Goal: Task Accomplishment & Management: Manage account settings

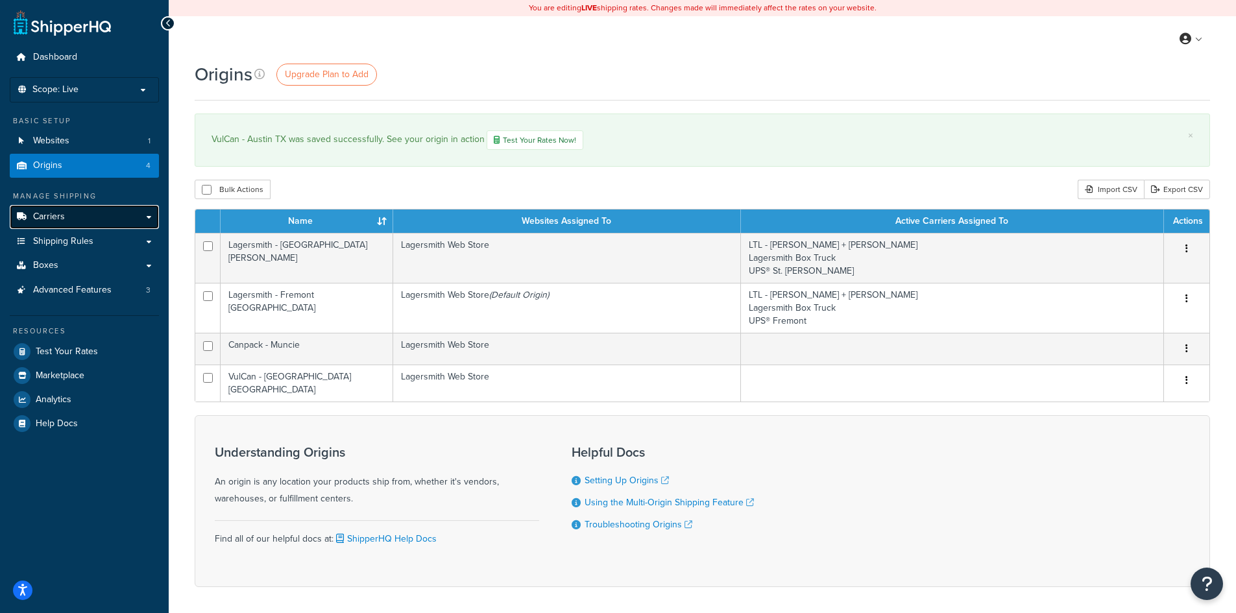
click at [87, 217] on link "Carriers" at bounding box center [84, 217] width 149 height 24
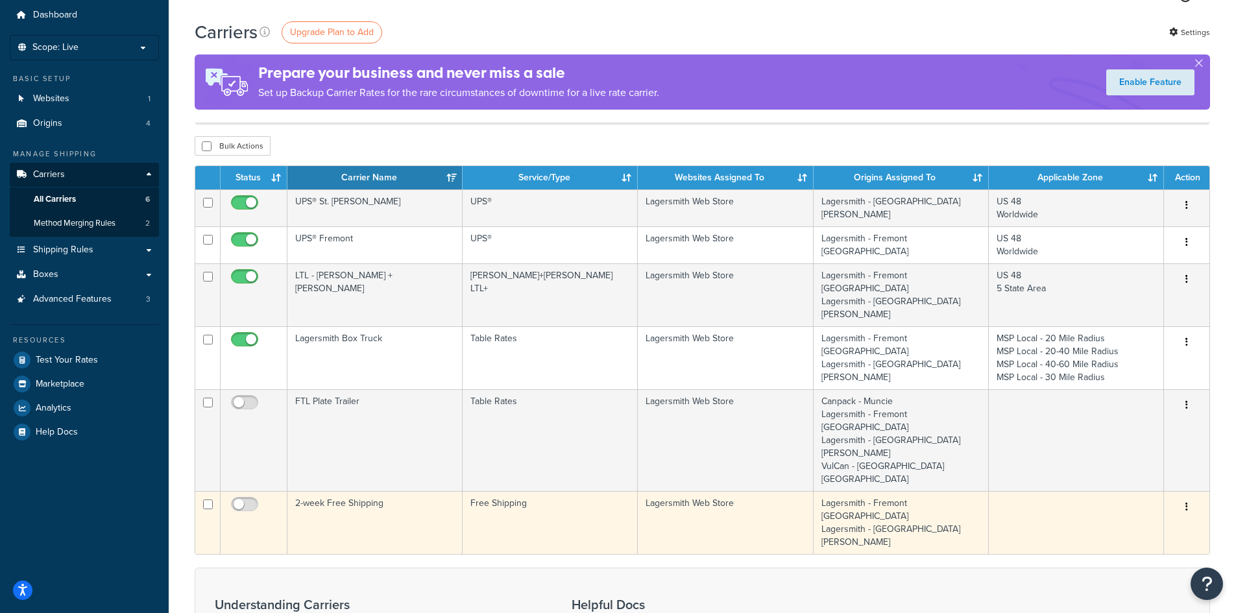
scroll to position [130, 0]
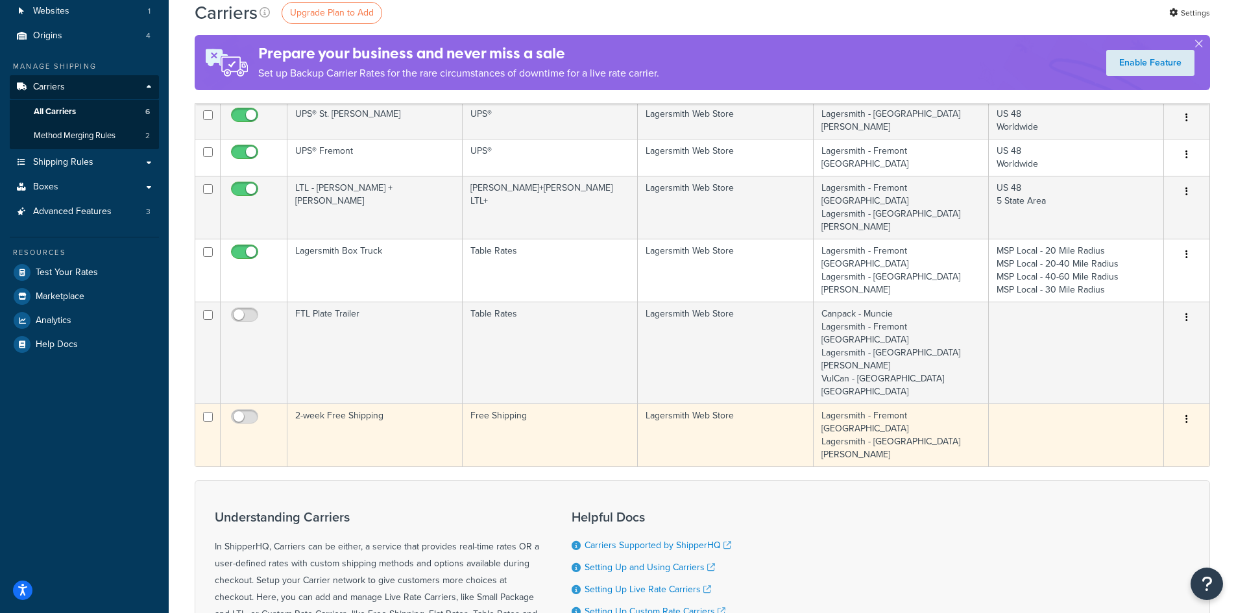
click at [323, 404] on td "2-week Free Shipping" at bounding box center [375, 435] width 175 height 63
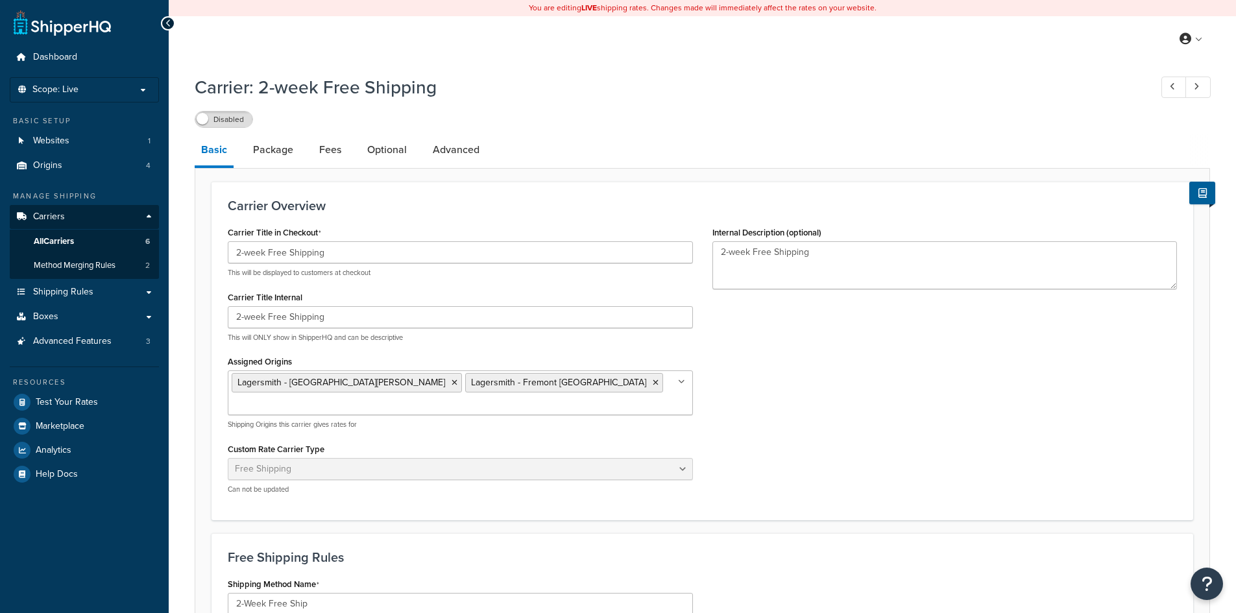
select select "free"
click at [235, 254] on input "2-week Free Shipping" at bounding box center [460, 252] width 465 height 22
type input "1-week Free Shipping"
click at [833, 351] on div "Carrier Title in Checkout 1-week Free Shipping This will be displayed to custom…" at bounding box center [702, 363] width 969 height 281
drag, startPoint x: 724, startPoint y: 255, endPoint x: 692, endPoint y: 254, distance: 32.5
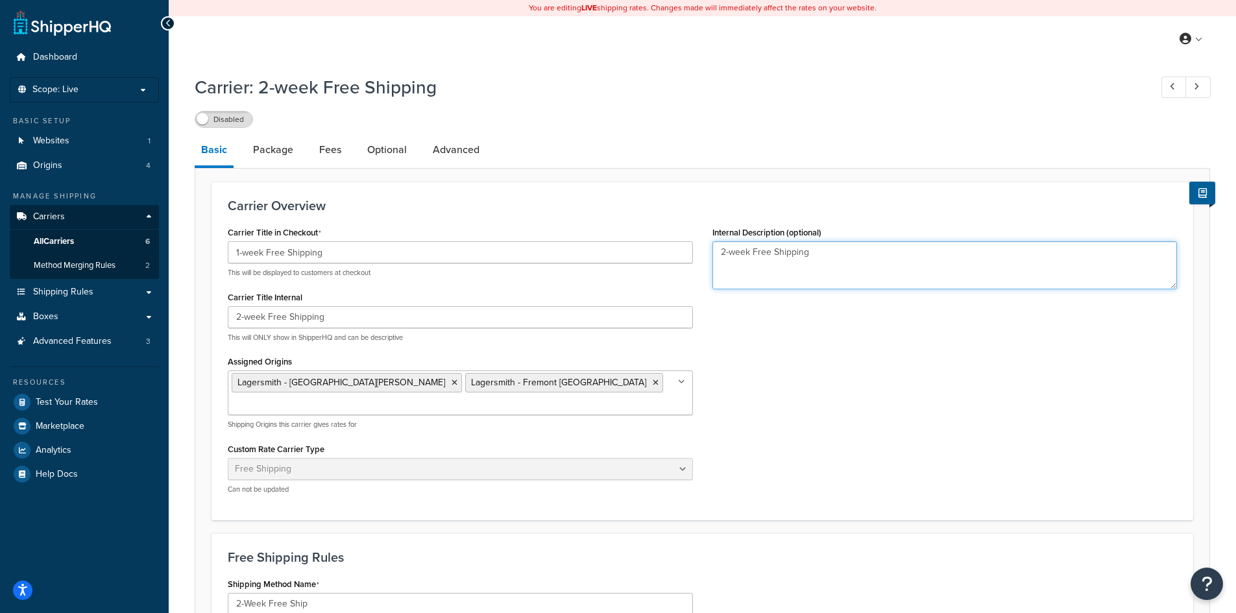
click at [692, 254] on div "Carrier Title in Checkout 1-week Free Shipping This will be displayed to custom…" at bounding box center [702, 363] width 969 height 281
type textarea "1-week Free Shipping"
drag, startPoint x: 814, startPoint y: 260, endPoint x: 661, endPoint y: 249, distance: 152.9
click at [660, 251] on div "Carrier Title in Checkout 1-week Free Shipping This will be displayed to custom…" at bounding box center [702, 363] width 969 height 281
drag, startPoint x: 241, startPoint y: 319, endPoint x: 215, endPoint y: 317, distance: 25.4
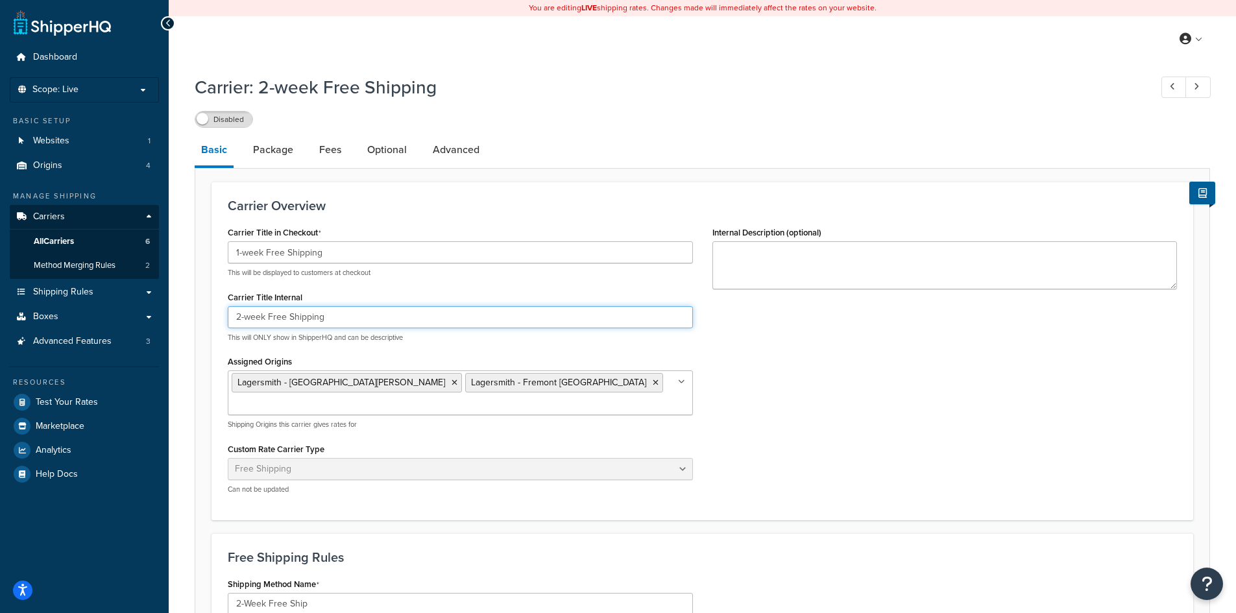
click at [215, 317] on div "Carrier Overview Carrier Title in Checkout 1-week Free Shipping This will be di…" at bounding box center [703, 351] width 982 height 339
type input "1-week Free Shipping"
click at [822, 352] on div "Carrier Title in Checkout 1-week Free Shipping This will be displayed to custom…" at bounding box center [702, 363] width 969 height 281
click at [452, 384] on icon at bounding box center [455, 383] width 6 height 8
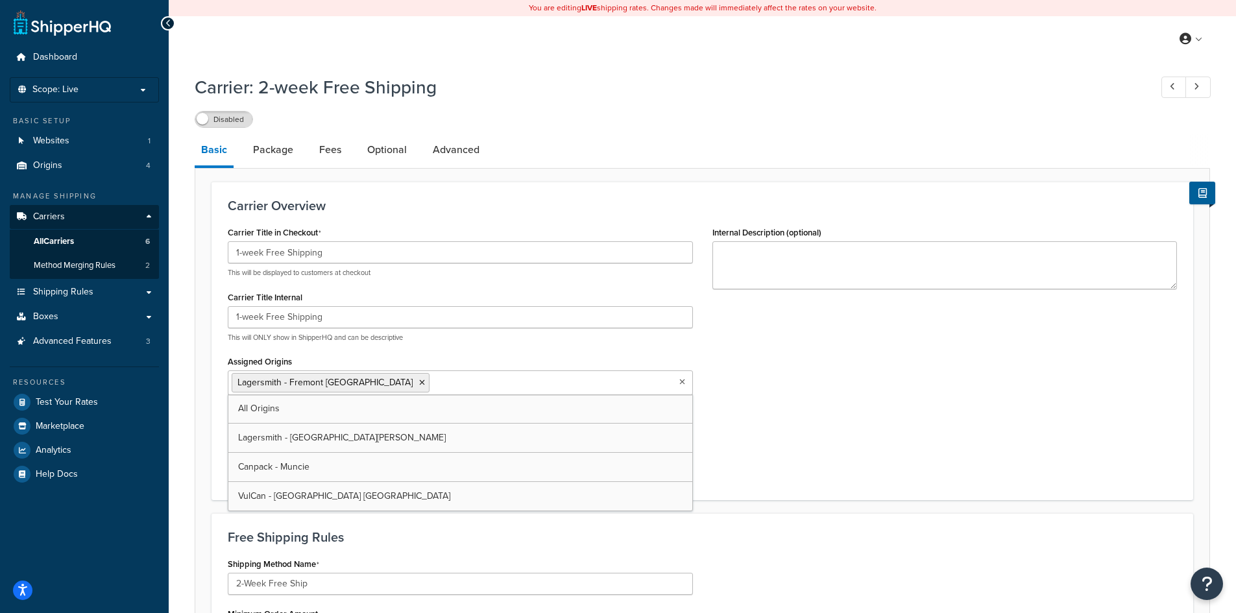
click at [900, 384] on div "Carrier Title in Checkout 1-week Free Shipping This will be displayed to custom…" at bounding box center [702, 353] width 969 height 261
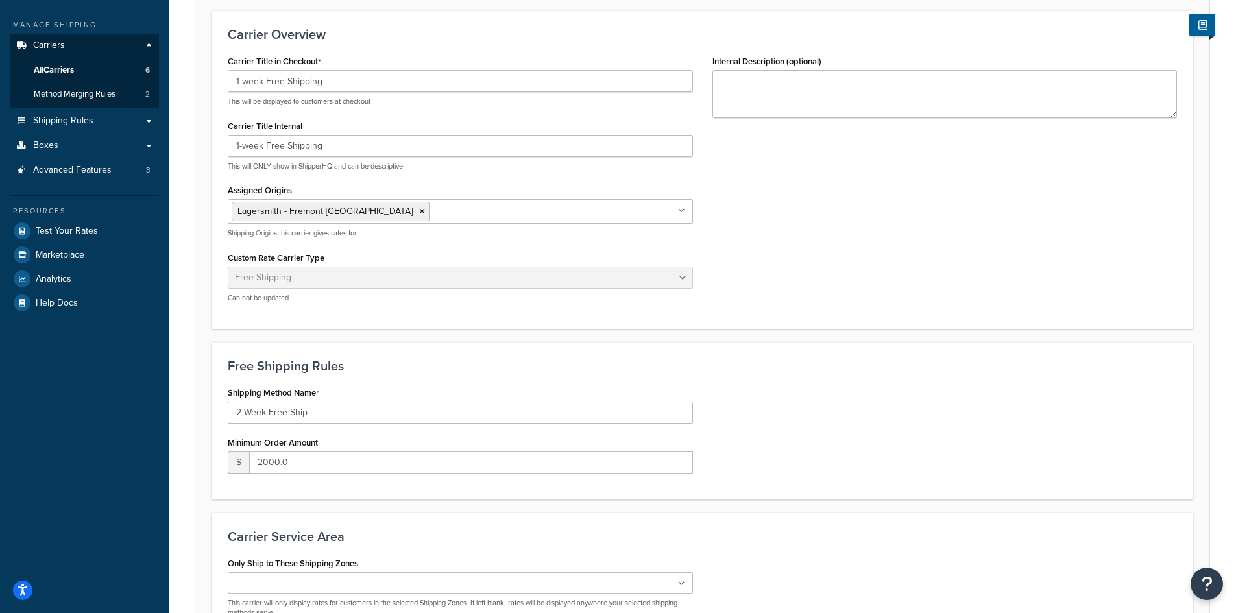
scroll to position [195, 0]
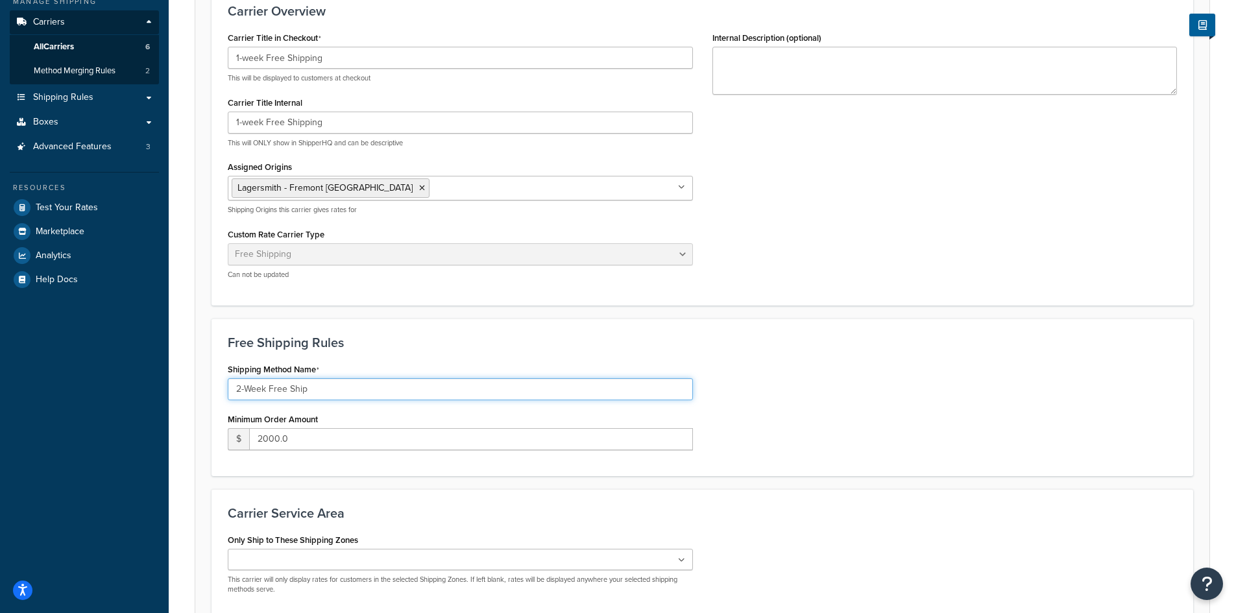
drag, startPoint x: 241, startPoint y: 387, endPoint x: 222, endPoint y: 378, distance: 20.9
click at [225, 380] on div "Shipping Method Name 2-Week Free Ship Minimum Order Amount $ 2000.0" at bounding box center [460, 410] width 485 height 100
type input "1-Week Free Ship"
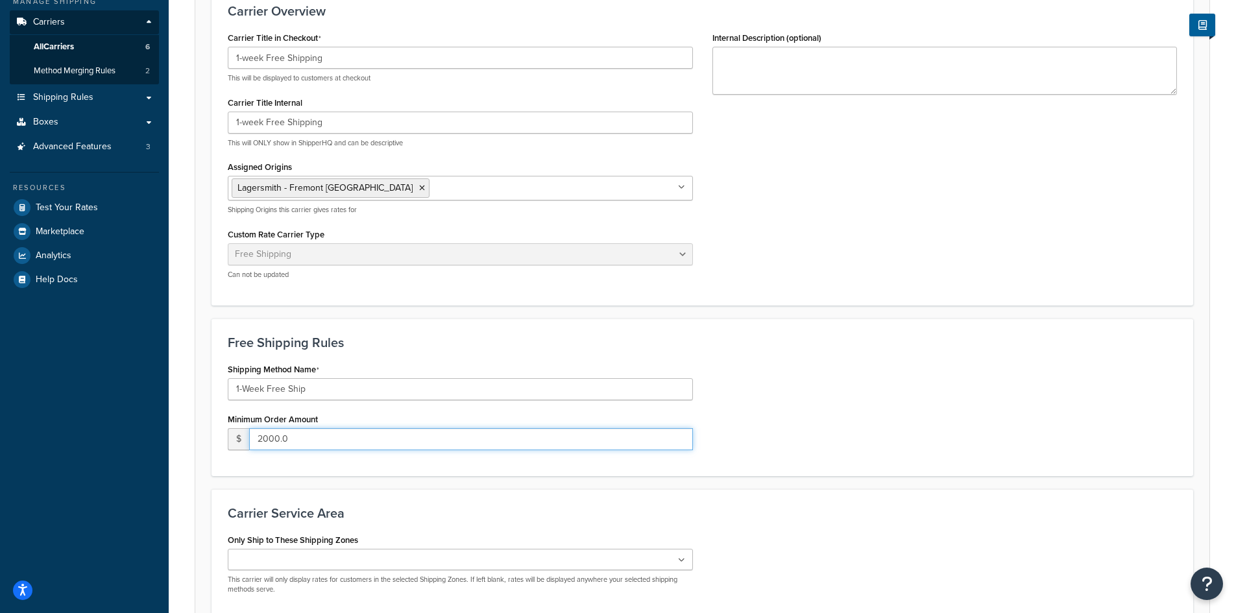
drag, startPoint x: 289, startPoint y: 438, endPoint x: 237, endPoint y: 442, distance: 52.7
click at [237, 442] on div "$ 2000.0" at bounding box center [460, 439] width 465 height 22
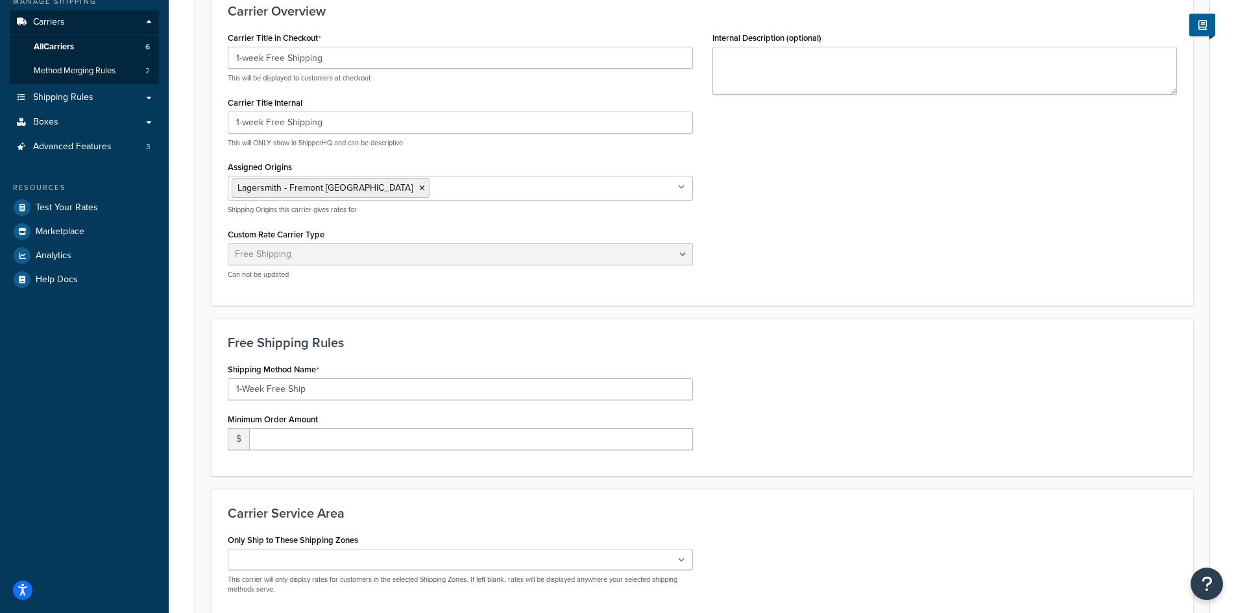
click at [830, 355] on div "Free Shipping Rules Shipping Method Name 1-Week Free Ship Minimum Order Amount $" at bounding box center [703, 398] width 982 height 158
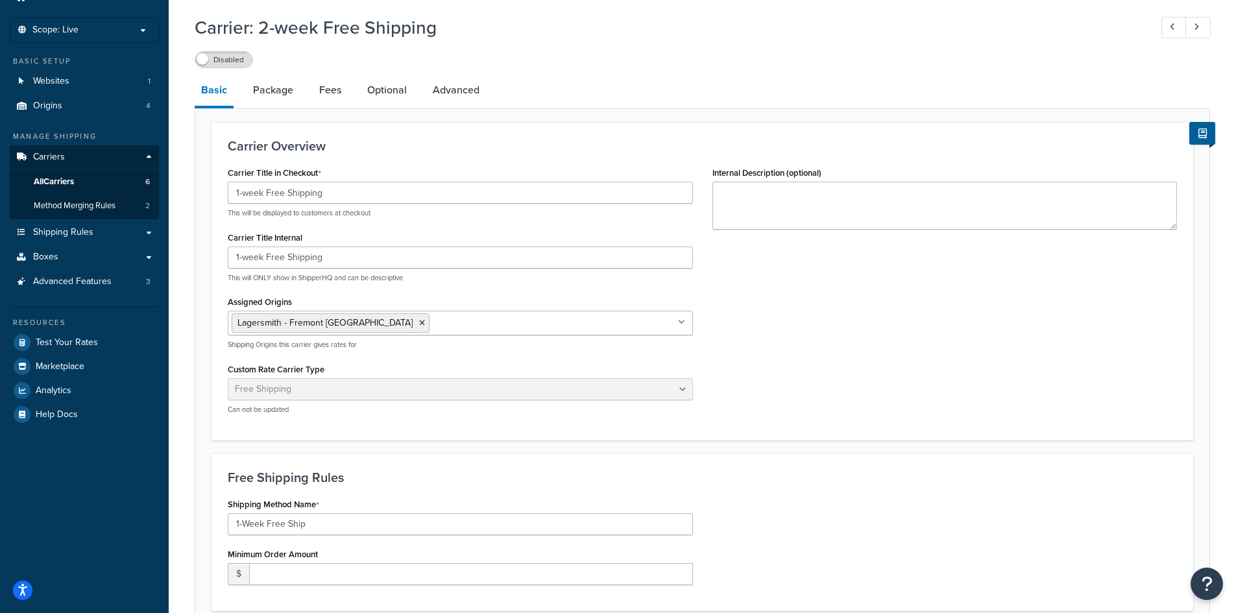
scroll to position [130, 0]
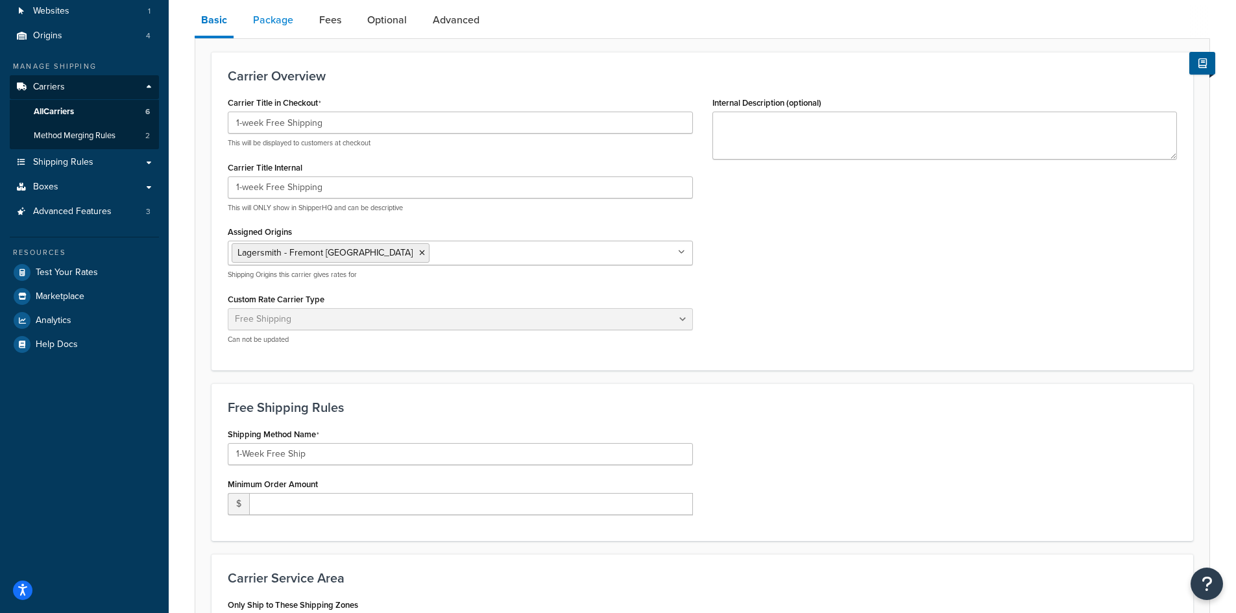
click at [275, 24] on link "Package" at bounding box center [273, 20] width 53 height 31
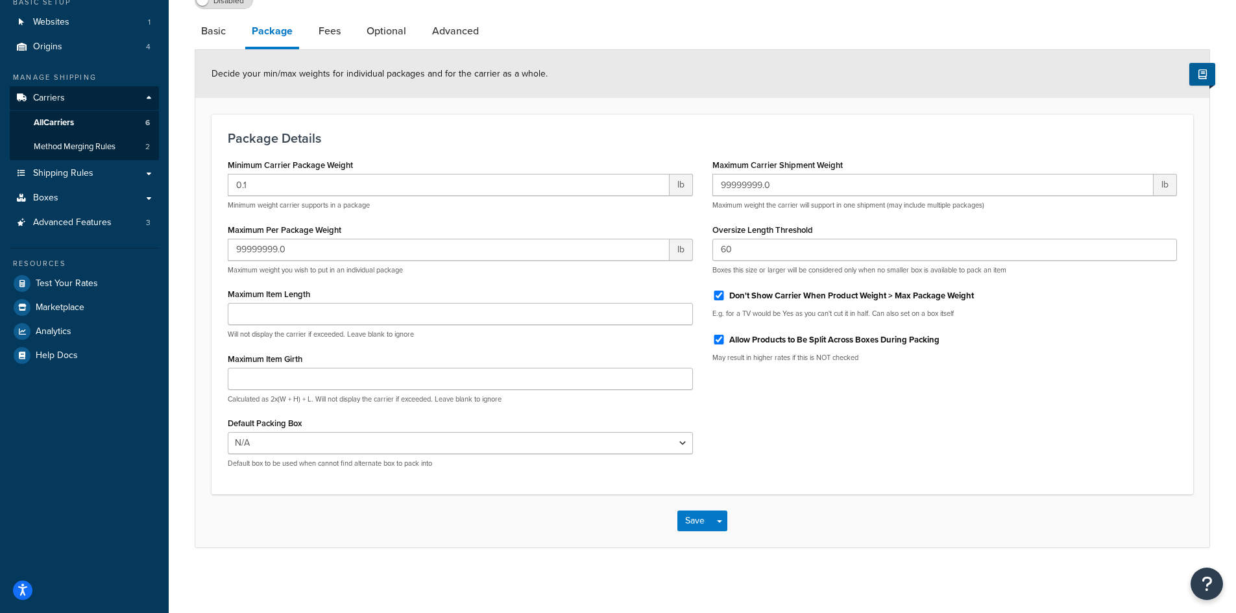
scroll to position [121, 0]
click at [214, 30] on link "Basic" at bounding box center [214, 31] width 38 height 31
select select "free"
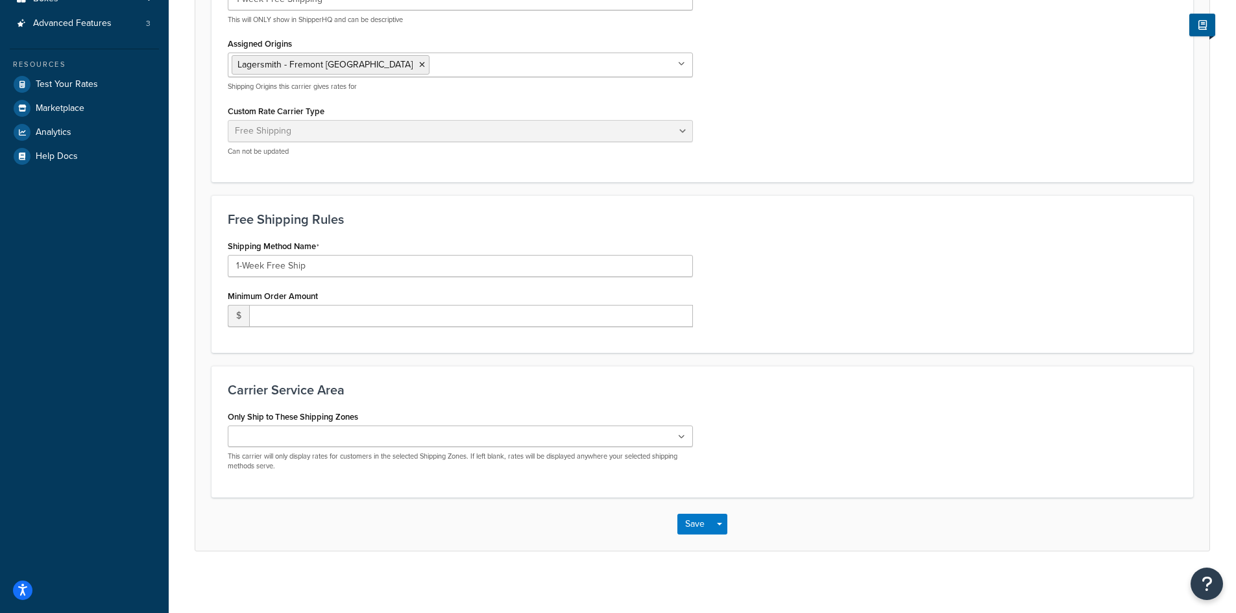
scroll to position [323, 0]
click at [680, 433] on icon at bounding box center [681, 434] width 7 height 8
click at [826, 401] on div "Carrier Service Area Only Ship to These Shipping Zones US 48 US MSP Local - 20 …" at bounding box center [703, 429] width 982 height 132
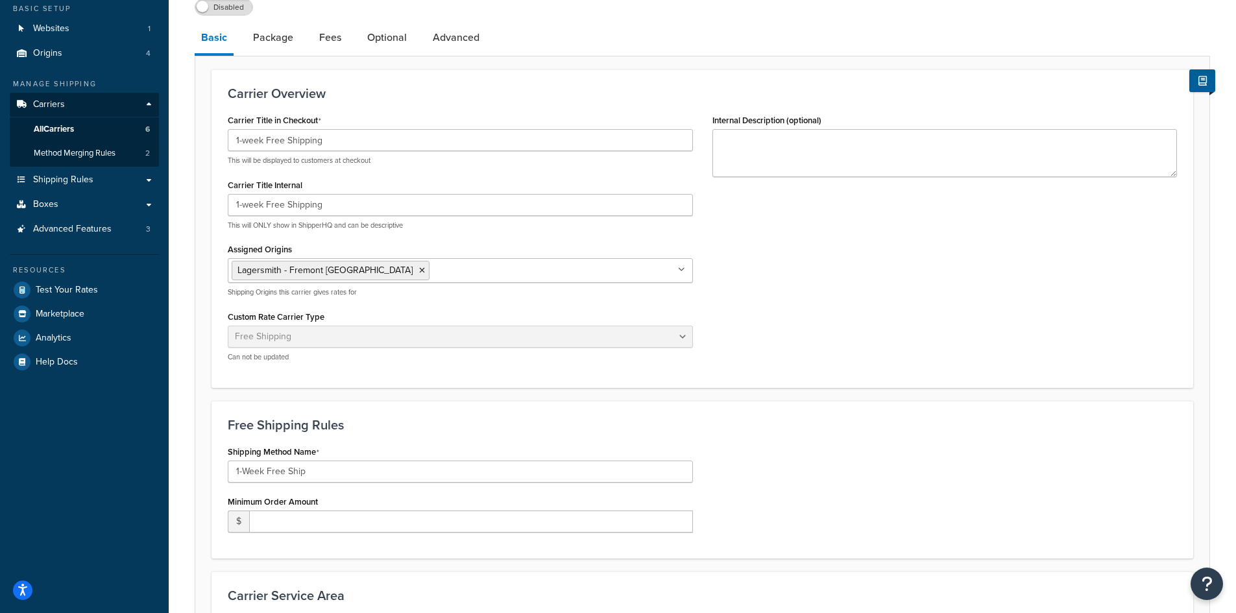
scroll to position [0, 0]
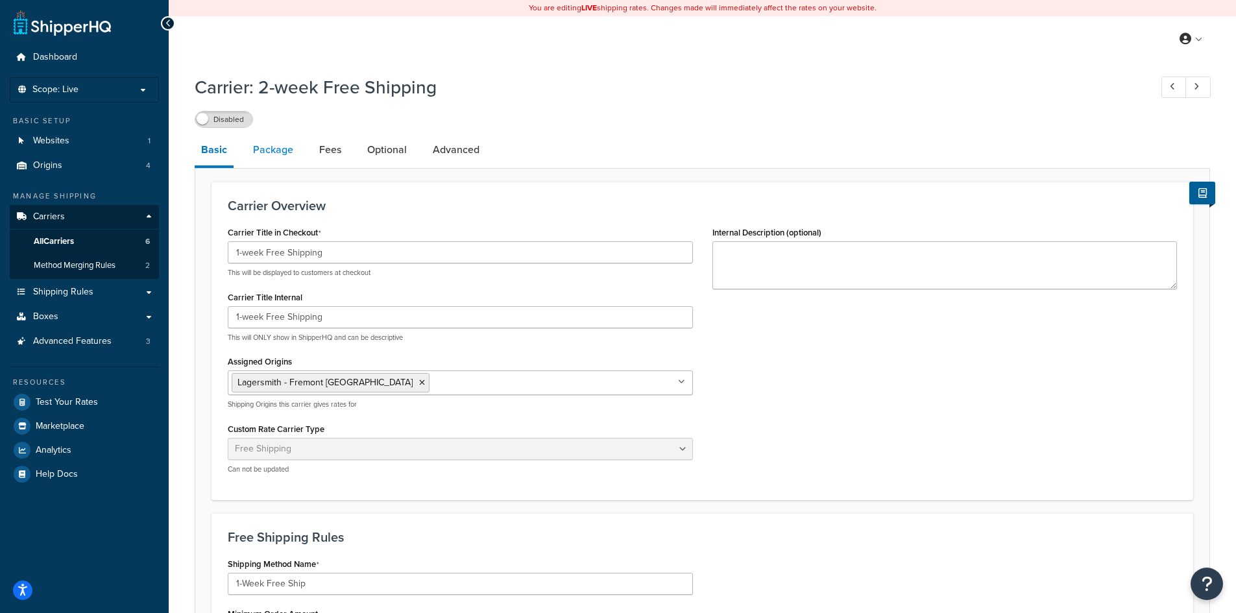
click at [279, 151] on link "Package" at bounding box center [273, 149] width 53 height 31
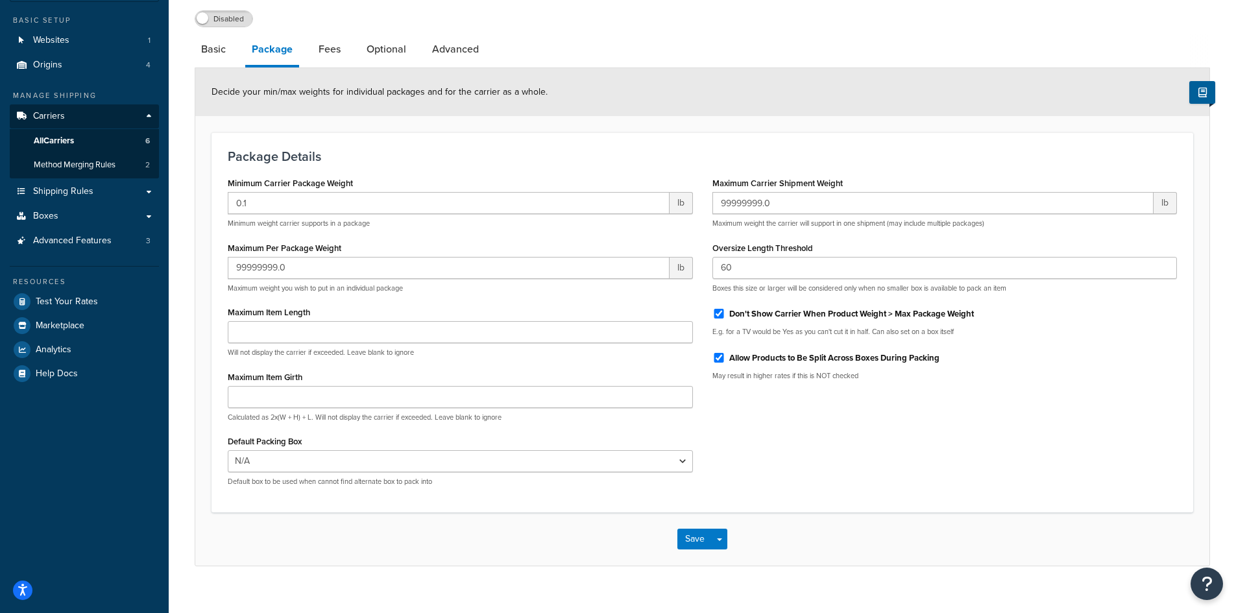
scroll to position [121, 0]
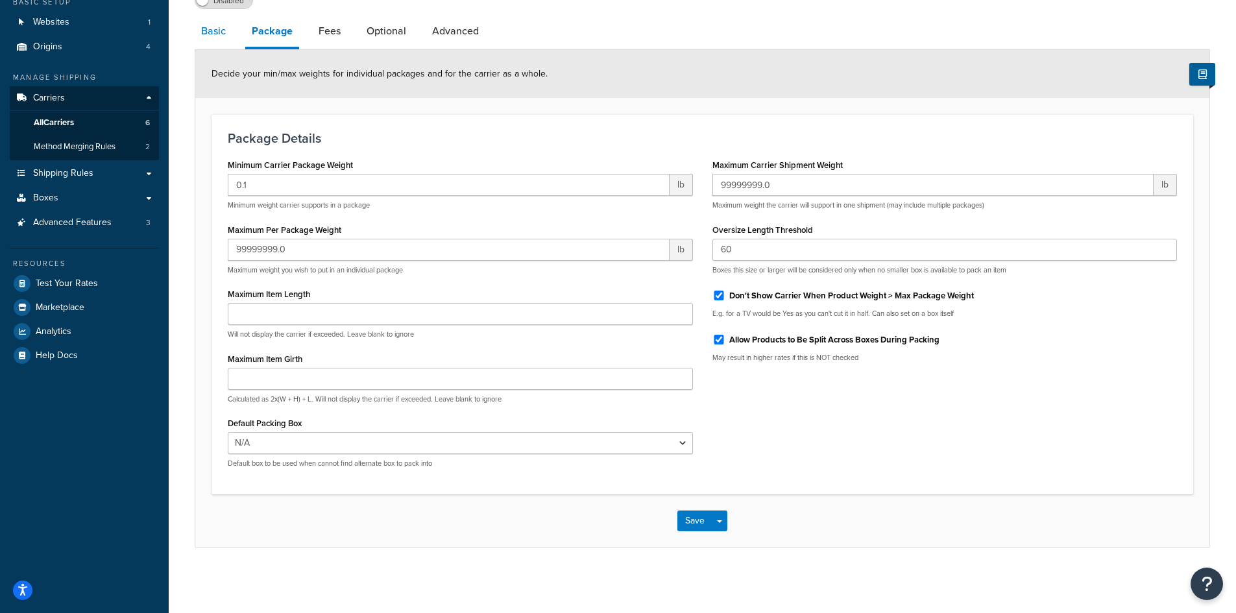
click at [209, 31] on link "Basic" at bounding box center [214, 31] width 38 height 31
select select "free"
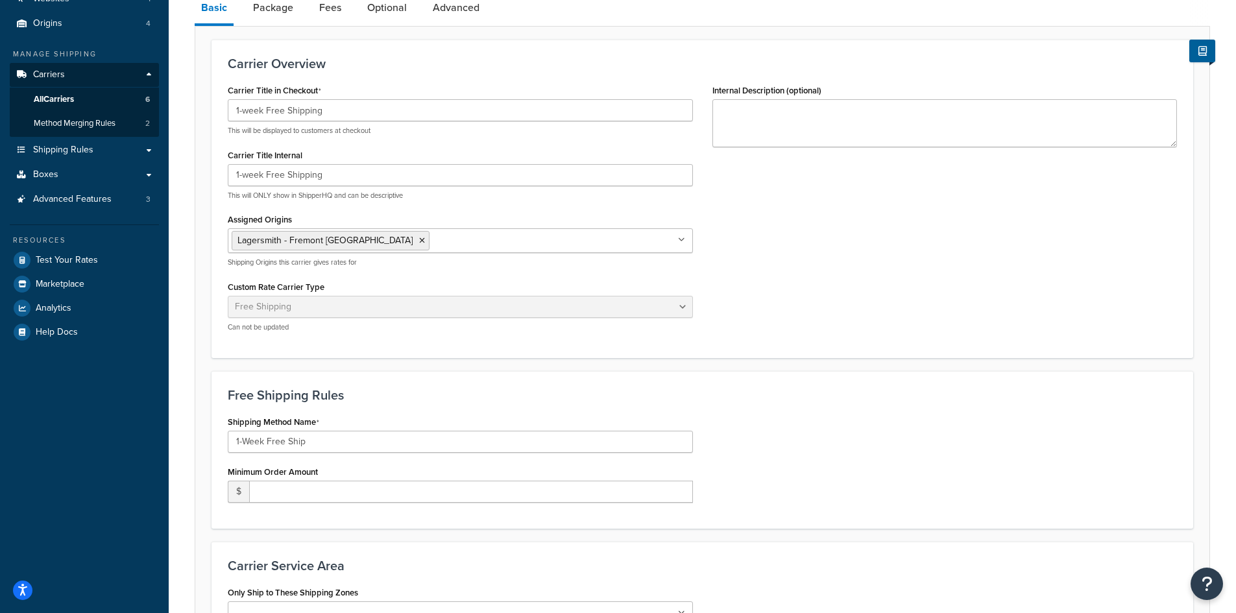
scroll to position [121, 0]
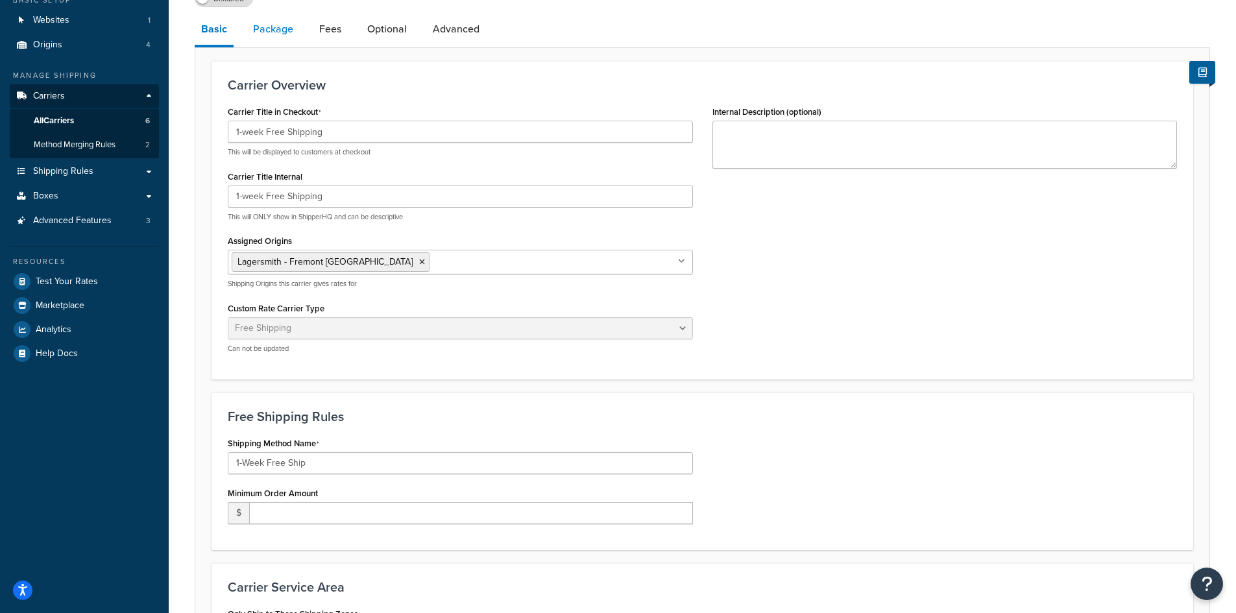
click at [271, 31] on link "Package" at bounding box center [273, 29] width 53 height 31
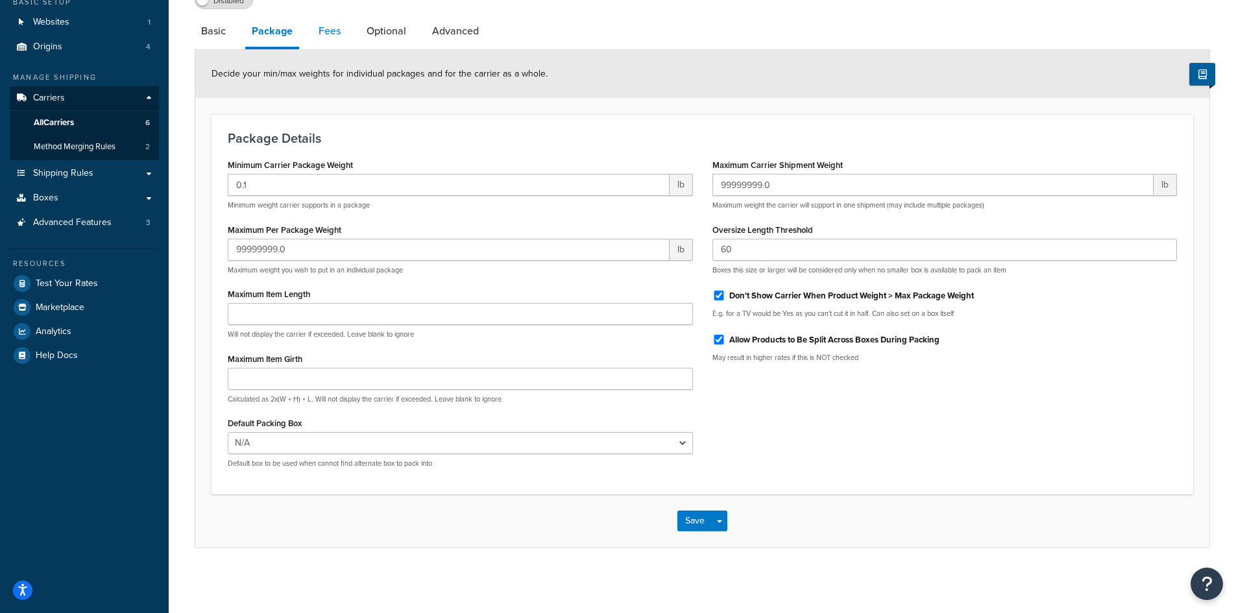
click at [328, 32] on link "Fees" at bounding box center [329, 31] width 35 height 31
select select "AFTER"
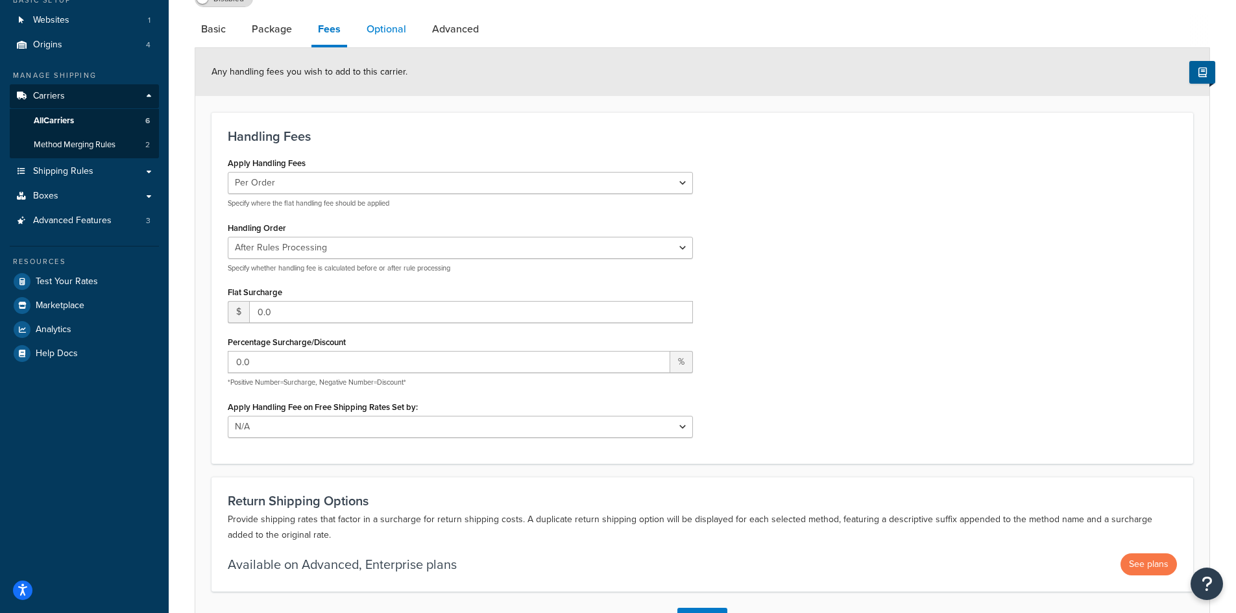
click at [384, 29] on link "Optional" at bounding box center [386, 29] width 53 height 31
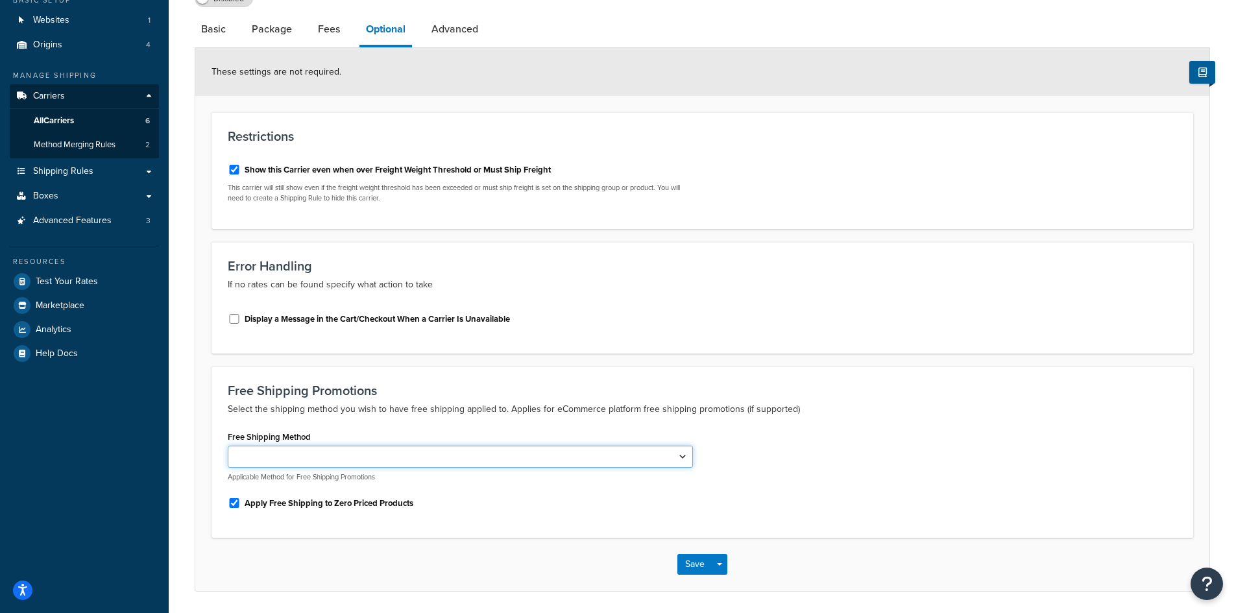
click at [680, 458] on select "2-Week Free Ship" at bounding box center [460, 457] width 465 height 22
click at [785, 443] on div "Free Shipping Method 2-Week Free Ship Applicable Method for Free Shipping Promo…" at bounding box center [702, 474] width 969 height 93
click at [440, 35] on link "Advanced" at bounding box center [455, 29] width 60 height 31
select select "false"
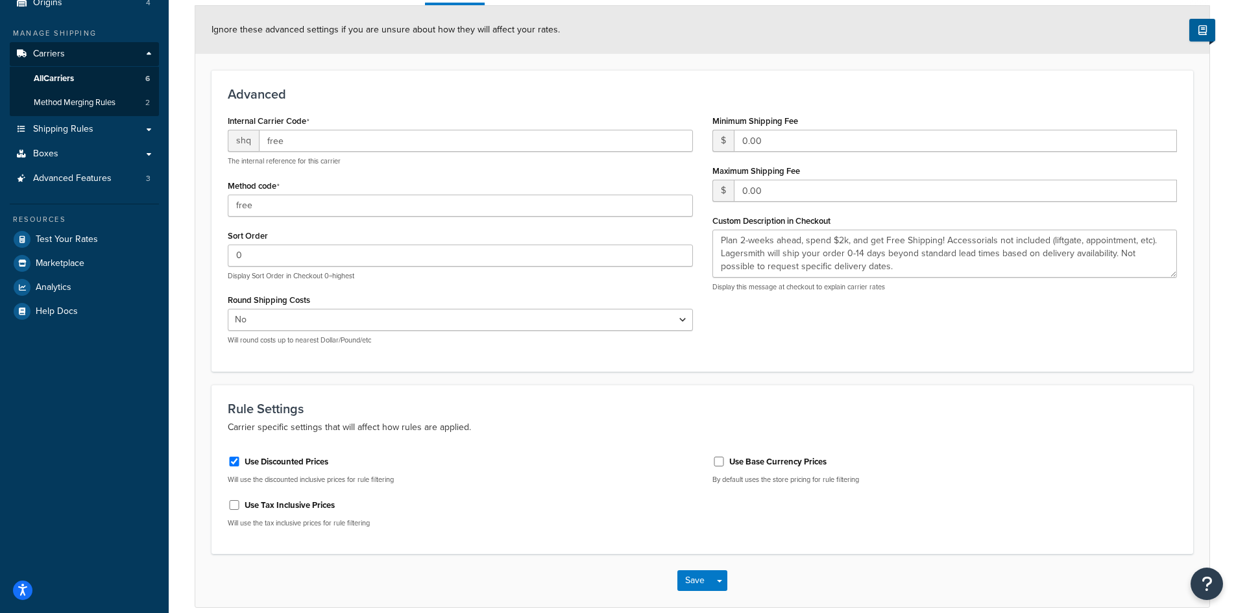
scroll to position [186, 0]
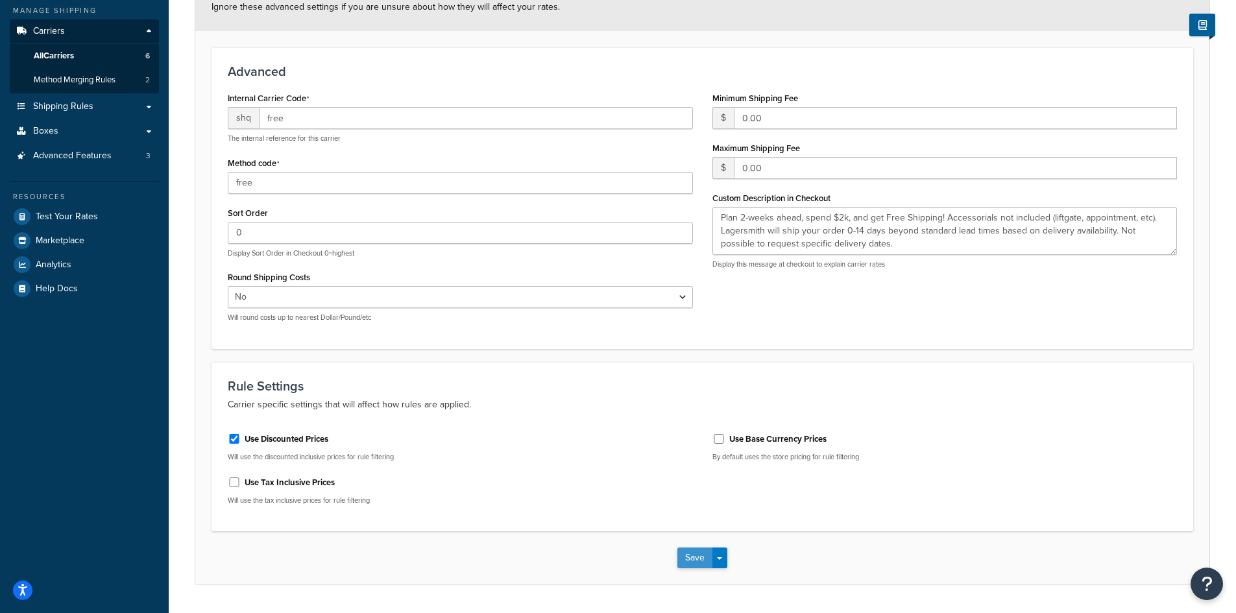
click at [700, 558] on button "Save" at bounding box center [695, 558] width 35 height 21
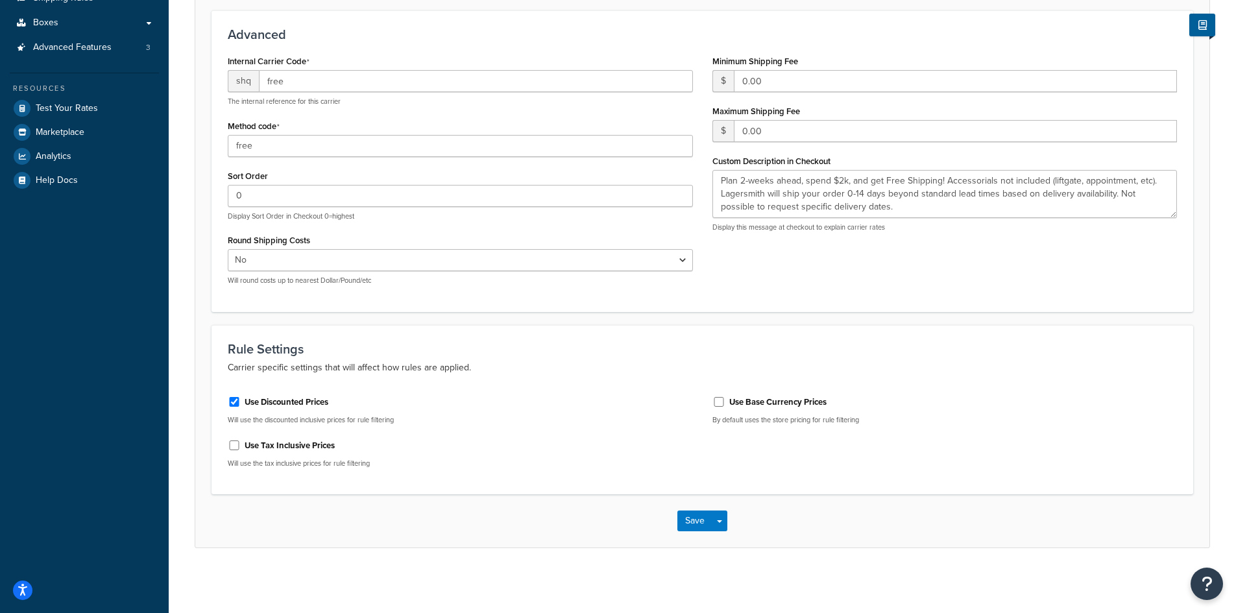
scroll to position [0, 0]
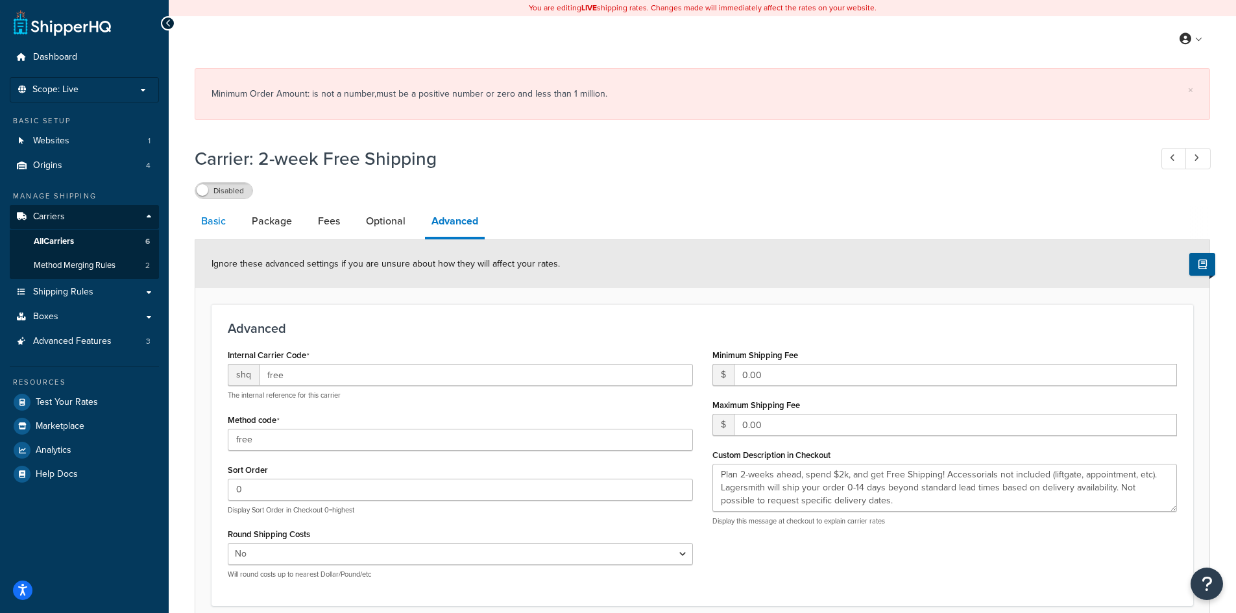
click at [205, 224] on link "Basic" at bounding box center [214, 221] width 38 height 31
select select "free"
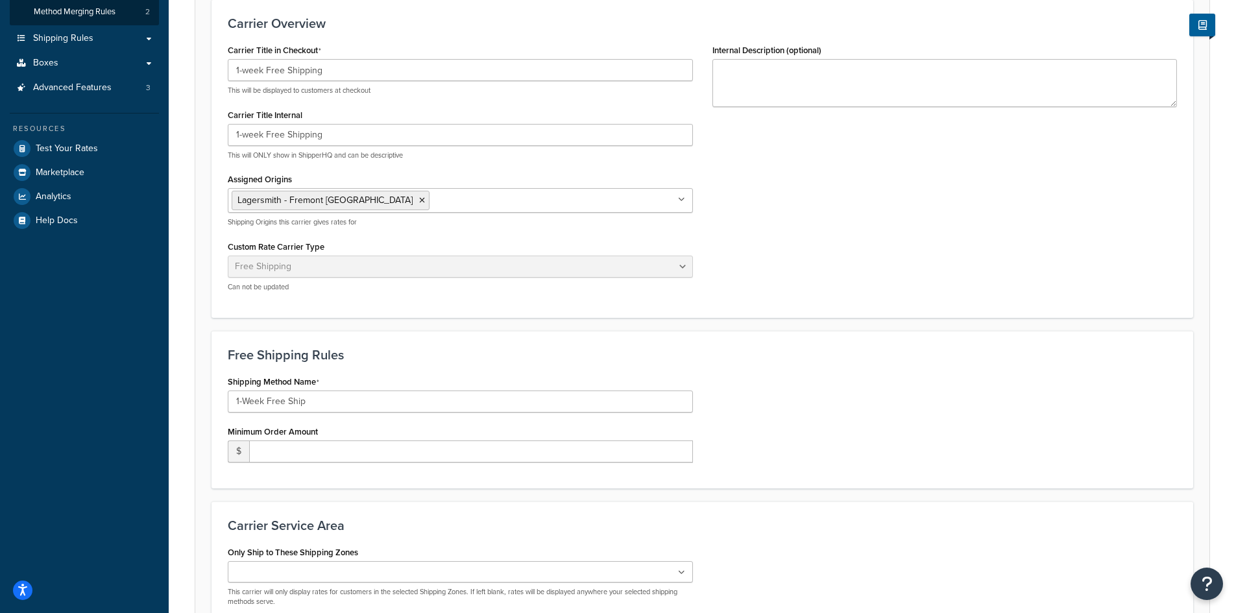
scroll to position [260, 0]
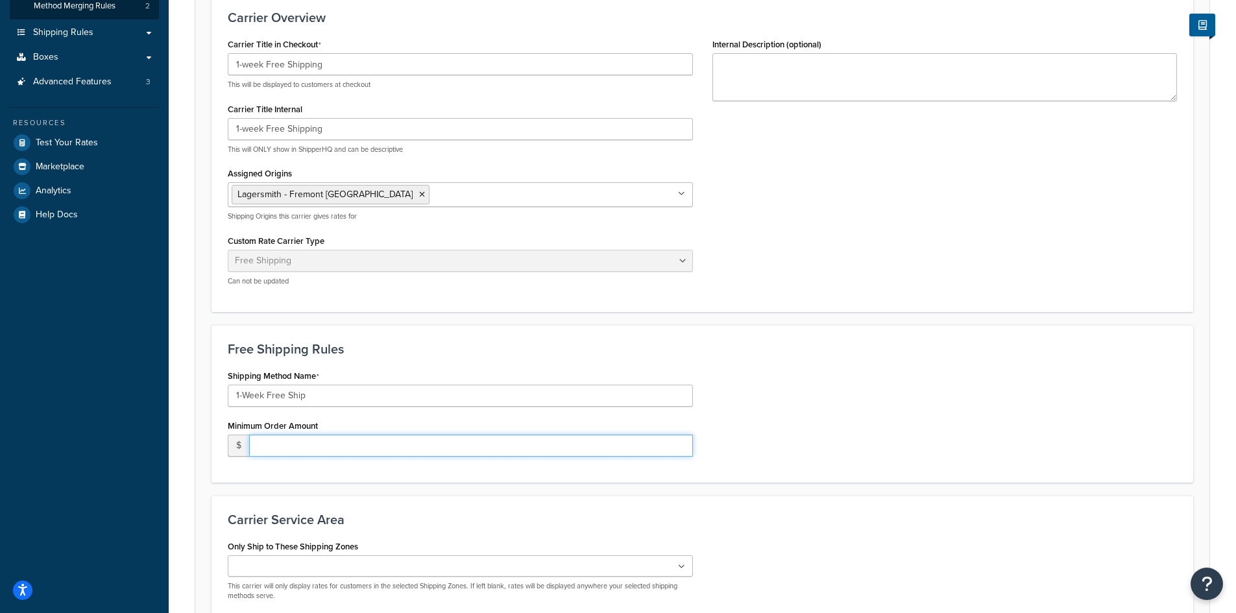
click at [362, 439] on input "number" at bounding box center [471, 446] width 444 height 22
type input "0"
click at [804, 394] on div "Shipping Method Name 1-Week Free Ship Minimum Order Amount $ 0" at bounding box center [702, 417] width 969 height 100
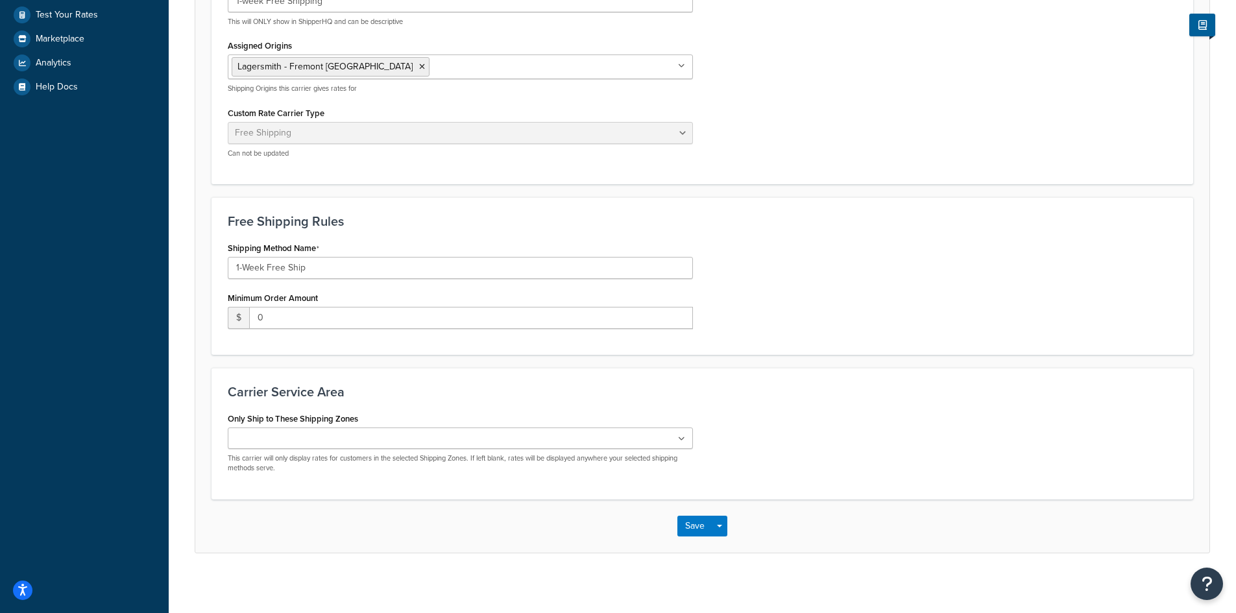
scroll to position [394, 0]
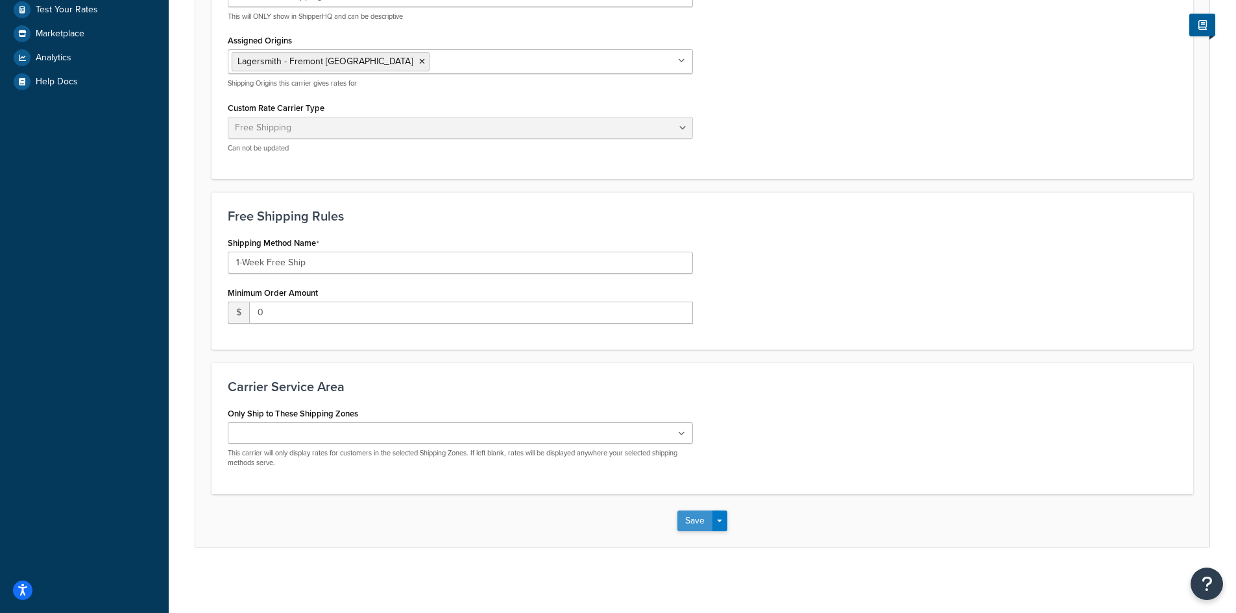
click at [688, 519] on button "Save" at bounding box center [695, 521] width 35 height 21
